Goal: Task Accomplishment & Management: Complete application form

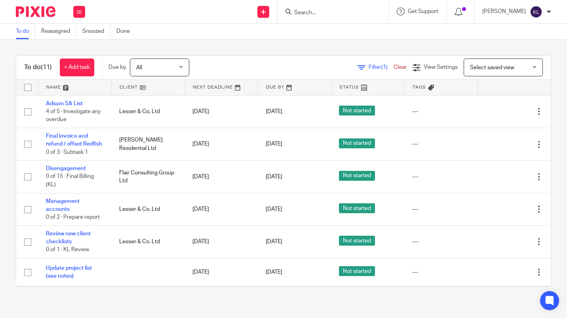
click at [335, 12] on input "Search" at bounding box center [328, 13] width 71 height 7
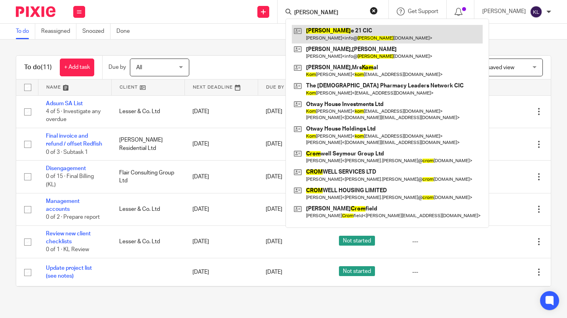
type input "[PERSON_NAME]"
click at [339, 30] on link at bounding box center [387, 34] width 191 height 18
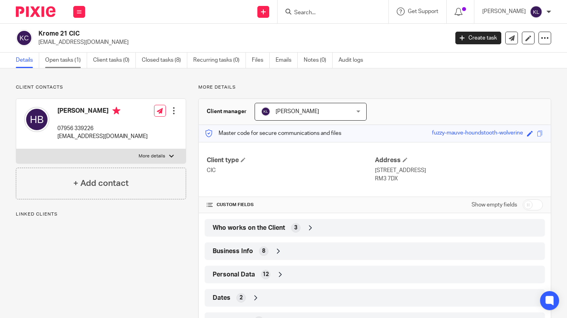
click at [57, 57] on link "Open tasks (1)" at bounding box center [66, 60] width 42 height 15
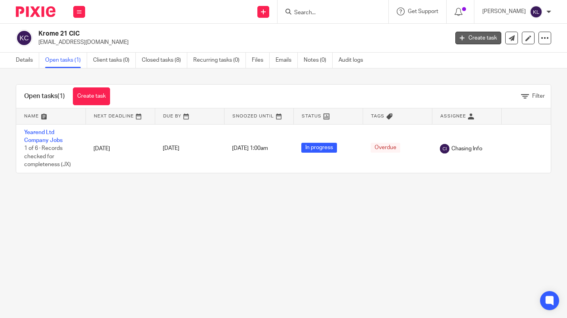
click at [470, 40] on link "Create task" at bounding box center [478, 38] width 46 height 13
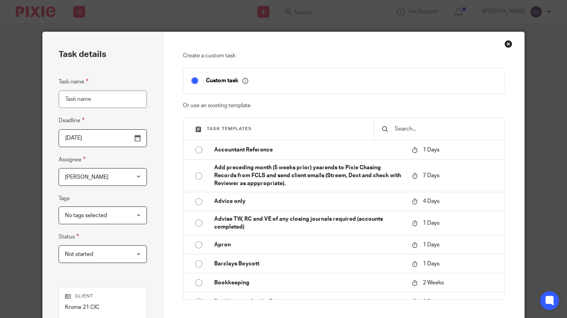
click at [406, 129] on input "text" at bounding box center [445, 129] width 102 height 9
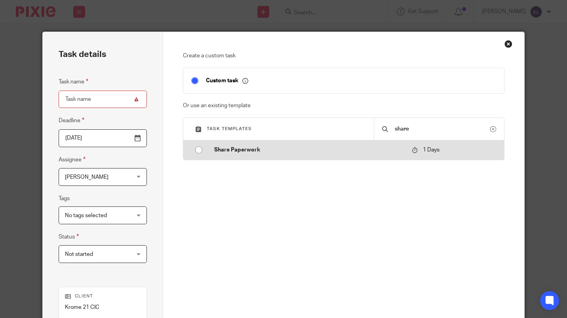
type input "share"
click at [249, 150] on p "Share Paperwork" at bounding box center [309, 150] width 190 height 8
type input "2025-08-12"
type input "Share Paperwork"
checkbox input "false"
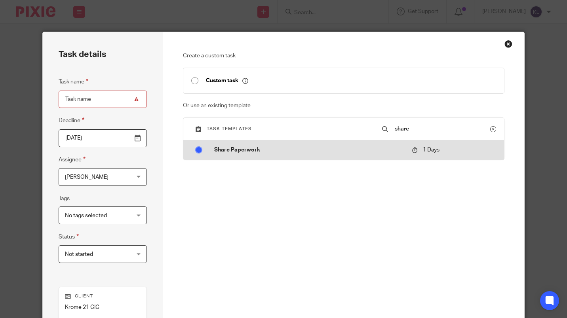
radio input "true"
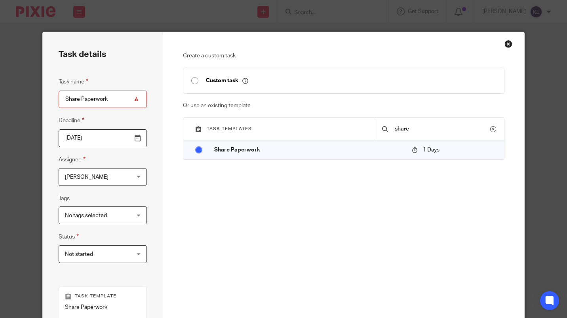
click at [106, 178] on span "[PERSON_NAME]" at bounding box center [97, 177] width 65 height 17
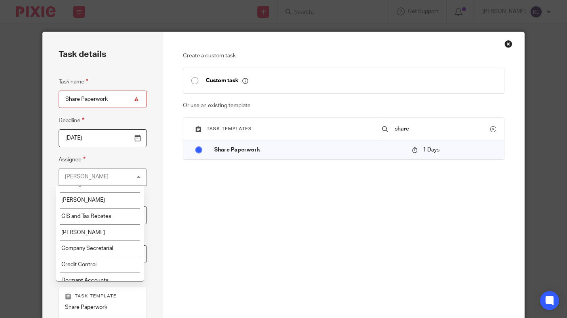
scroll to position [67, 0]
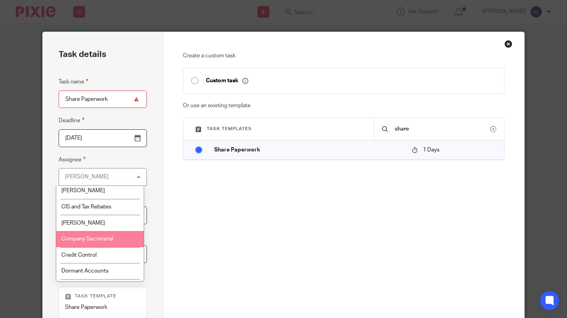
click at [117, 231] on li "Company Secretarial" at bounding box center [100, 239] width 88 height 16
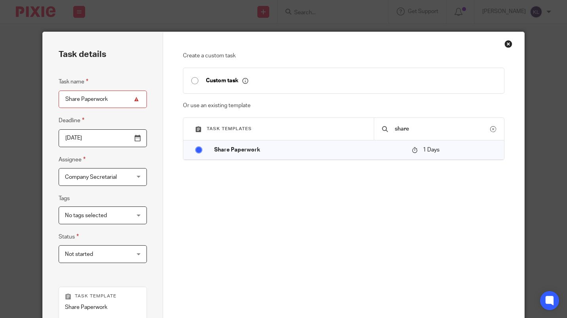
click at [117, 231] on div "Task name Share Paperwork Deadline 2025-08-12 Assignee Company Secretarial Comp…" at bounding box center [103, 174] width 88 height 194
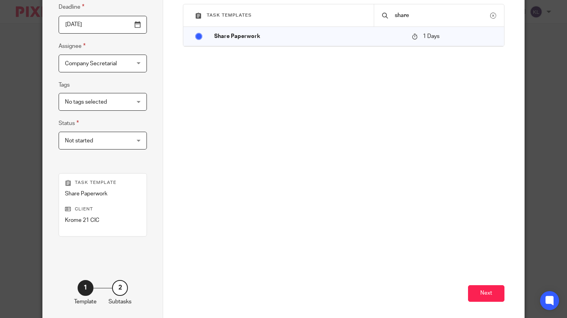
scroll to position [121, 0]
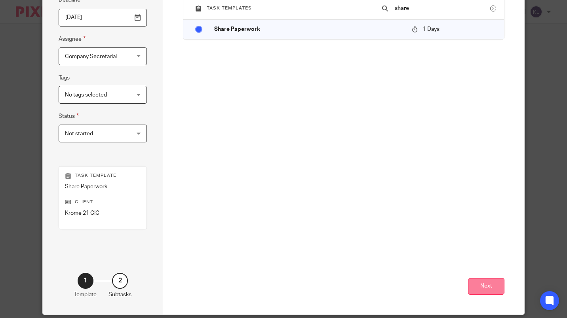
click at [497, 286] on button "Next" at bounding box center [486, 286] width 36 height 17
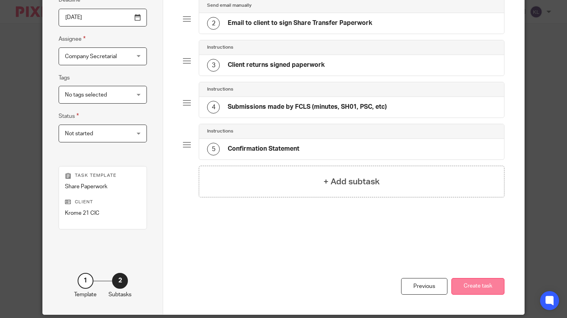
click at [482, 288] on button "Create task" at bounding box center [478, 286] width 53 height 17
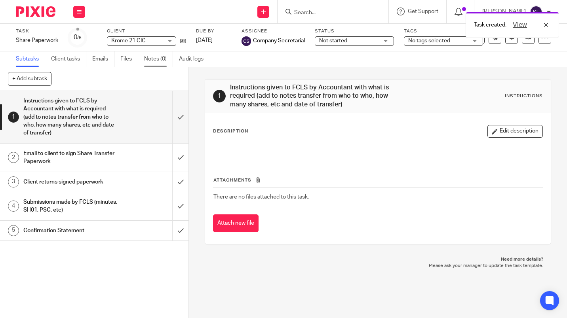
click at [153, 57] on link "Notes (0)" at bounding box center [158, 58] width 29 height 15
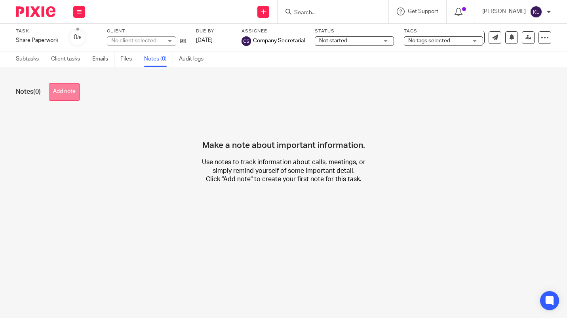
click at [56, 93] on button "Add note" at bounding box center [64, 92] width 31 height 18
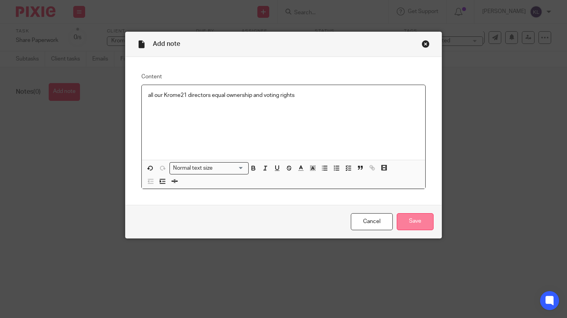
click at [412, 221] on input "Save" at bounding box center [415, 221] width 37 height 17
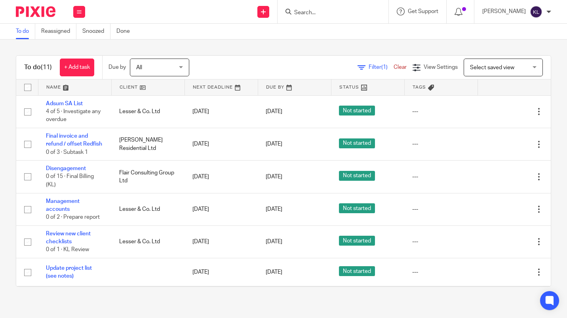
click at [349, 14] on input "Search" at bounding box center [328, 13] width 71 height 7
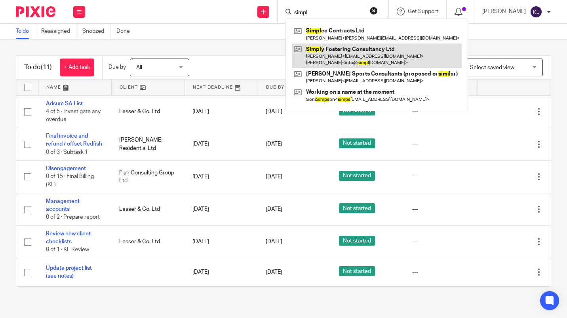
type input "simpl"
click at [402, 52] on link at bounding box center [377, 56] width 170 height 25
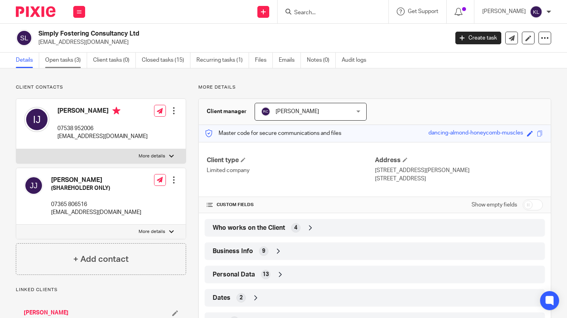
click at [55, 59] on link "Open tasks (3)" at bounding box center [66, 60] width 42 height 15
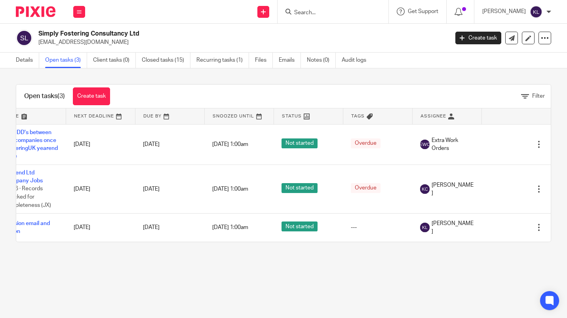
scroll to position [0, 32]
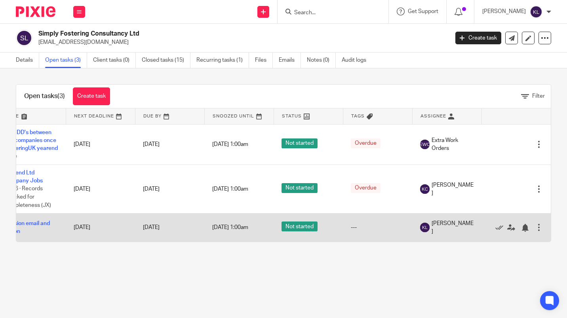
click at [490, 236] on div "Edit task Delete" at bounding box center [516, 228] width 53 height 20
click at [496, 229] on icon at bounding box center [500, 228] width 8 height 8
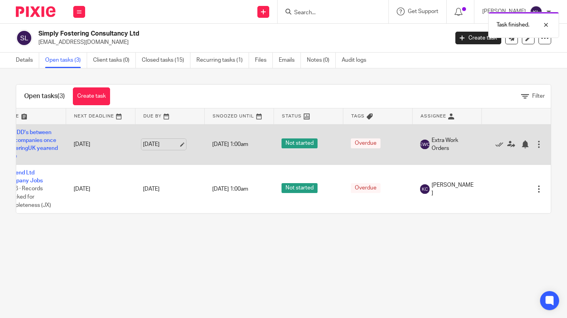
click at [146, 145] on link "27 Jun 2025" at bounding box center [161, 145] width 36 height 8
click at [507, 148] on link at bounding box center [513, 145] width 12 height 8
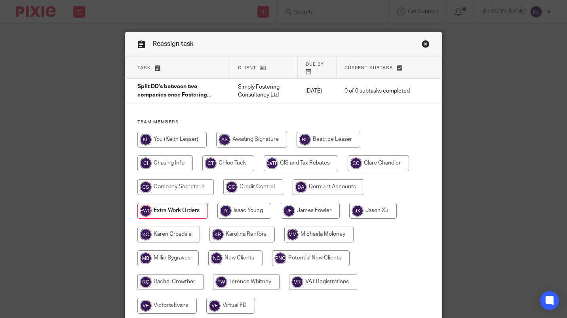
click at [179, 135] on input "radio" at bounding box center [171, 140] width 69 height 16
radio input "true"
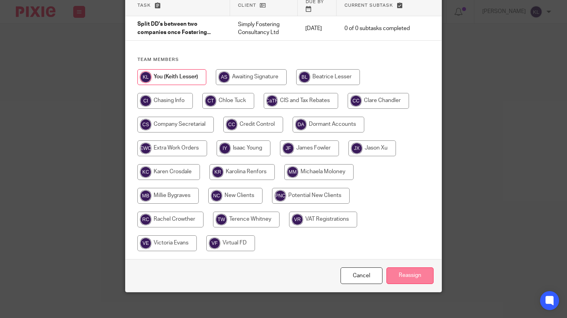
click at [412, 275] on input "Reassign" at bounding box center [410, 276] width 47 height 17
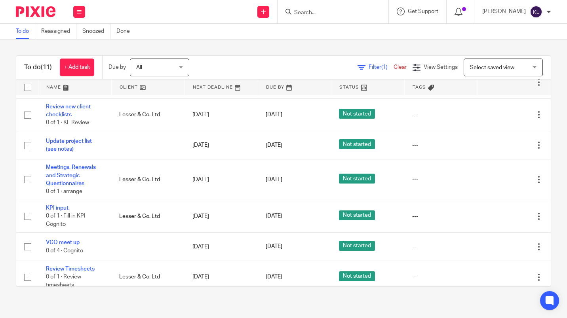
scroll to position [183, 0]
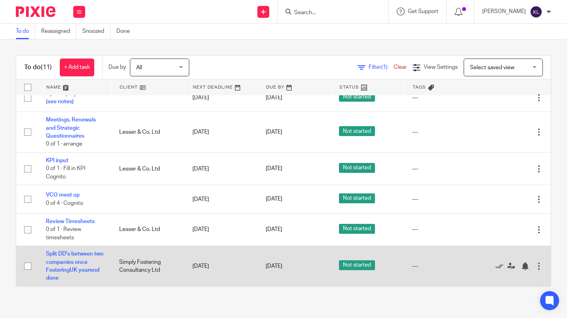
click at [511, 274] on div "Edit task Delete" at bounding box center [514, 267] width 57 height 20
click at [521, 267] on div at bounding box center [525, 267] width 8 height 8
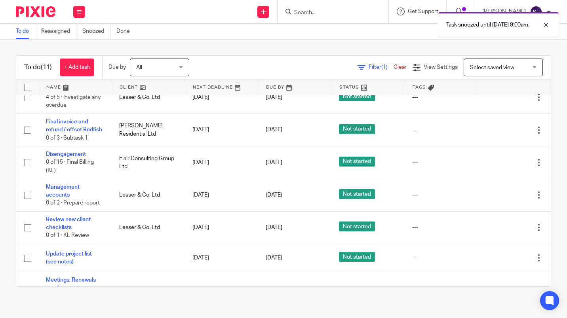
scroll to position [0, 0]
